Goal: Find specific page/section: Find specific page/section

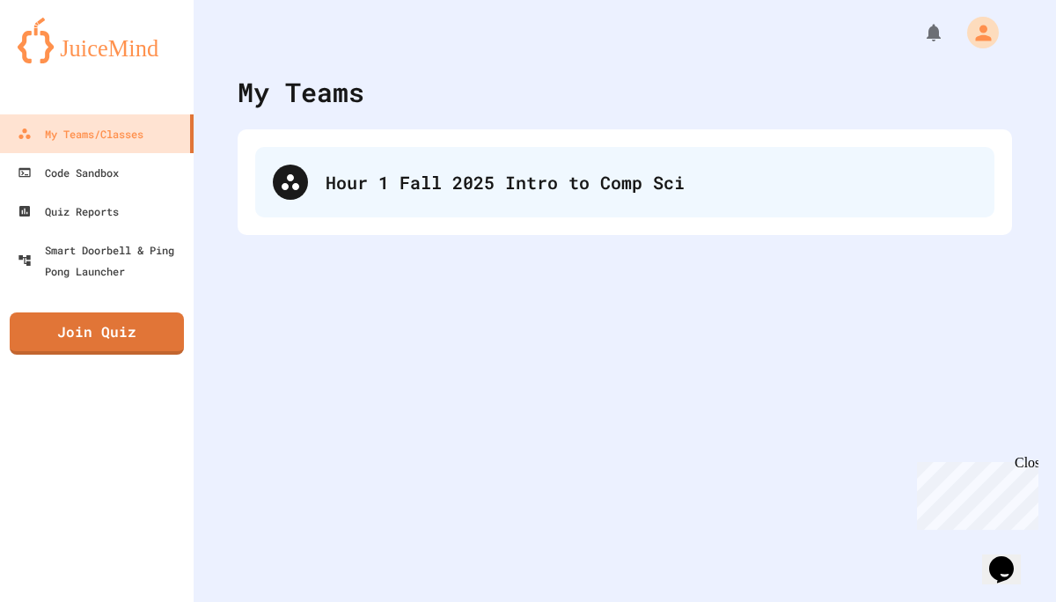
click at [367, 189] on div "Hour 1 Fall 2025 Intro to Comp Sci" at bounding box center [651, 182] width 651 height 26
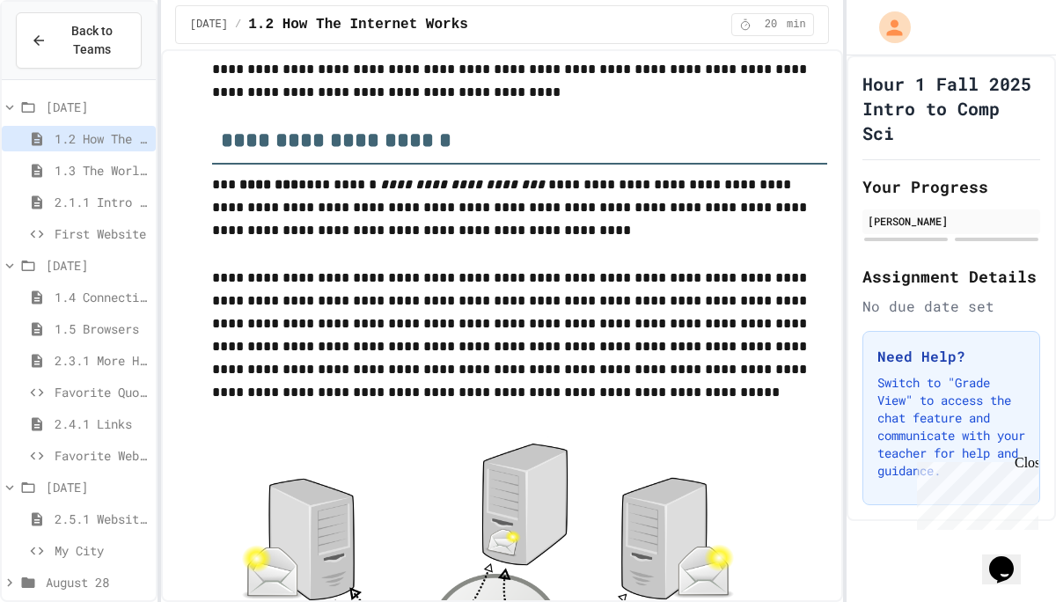
scroll to position [106, 0]
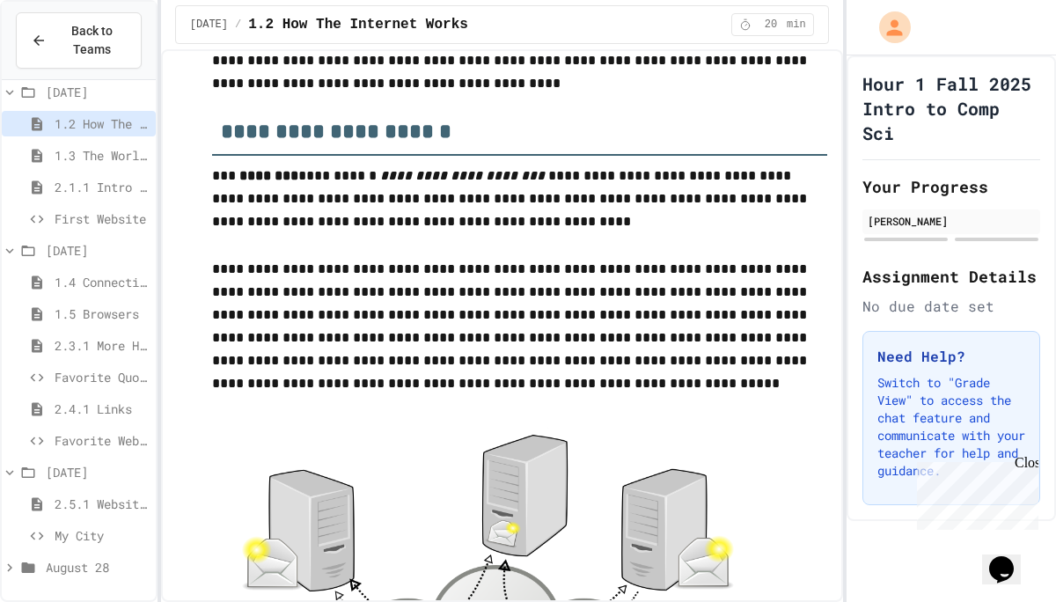
click at [57, 546] on div "My City" at bounding box center [79, 536] width 154 height 26
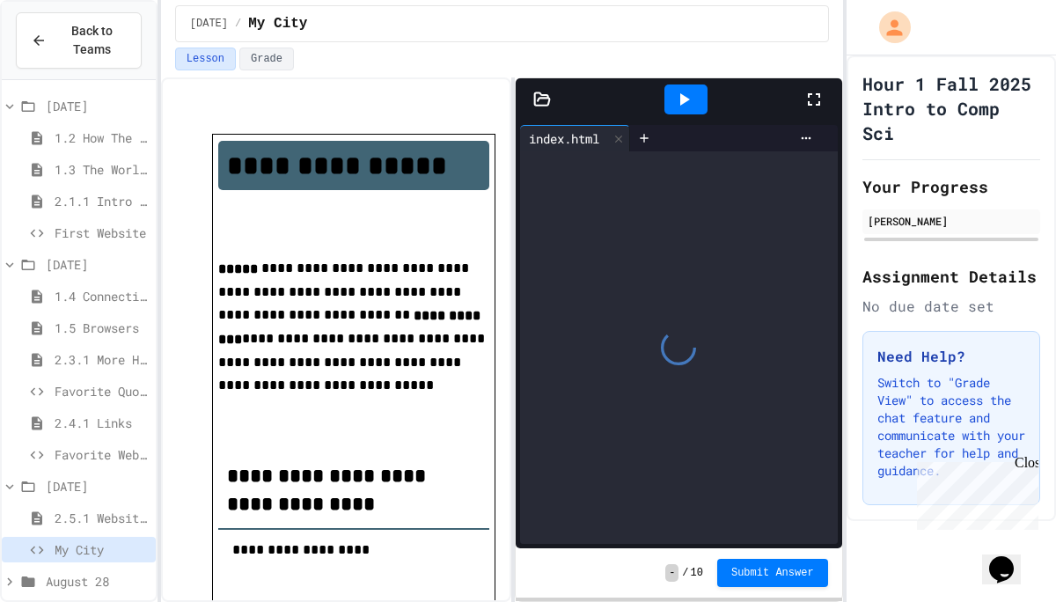
click at [815, 100] on icon at bounding box center [813, 99] width 21 height 21
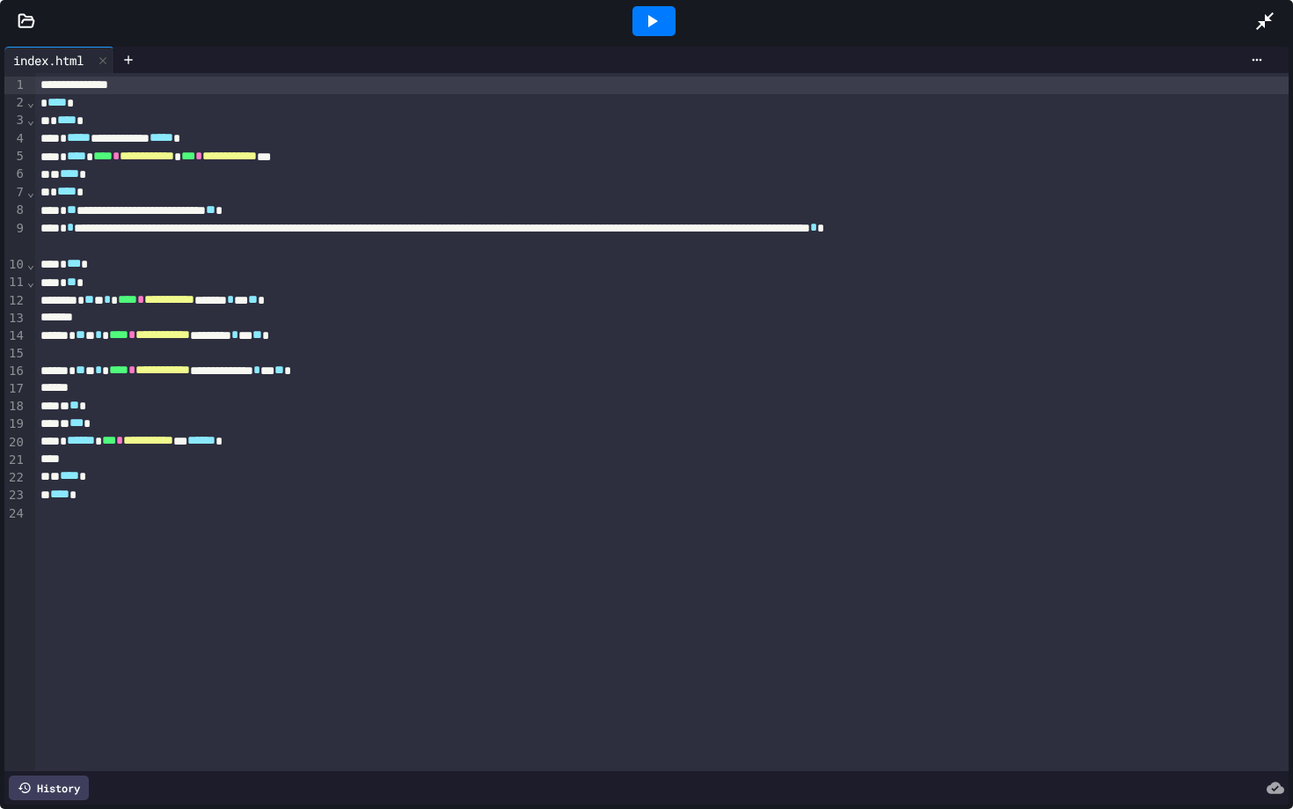
click at [648, 12] on icon at bounding box center [651, 21] width 21 height 21
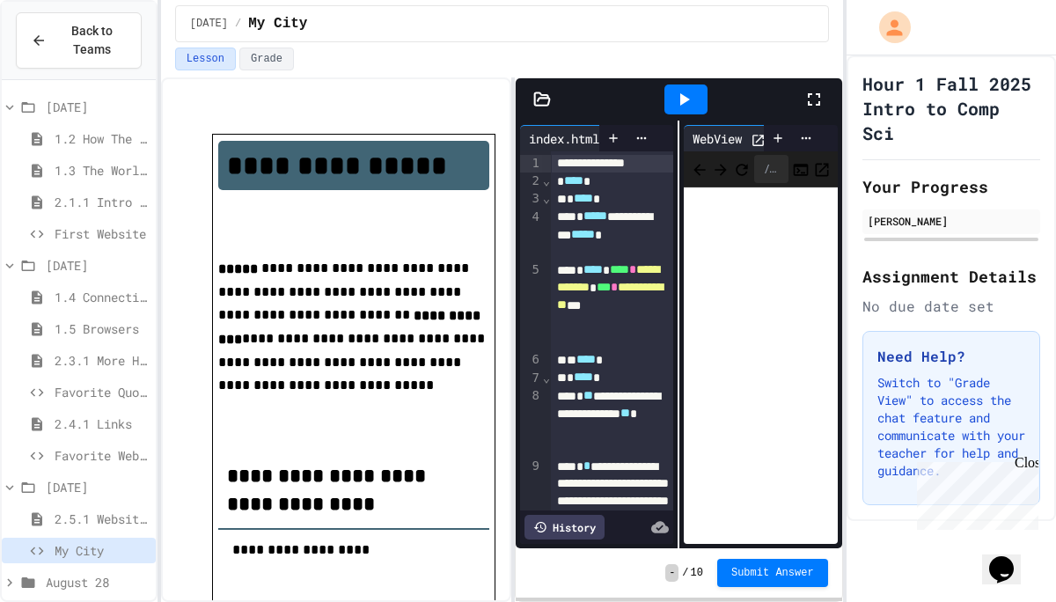
click at [809, 100] on icon at bounding box center [813, 99] width 21 height 21
click at [824, 84] on div at bounding box center [822, 100] width 39 height 48
